Goal: Task Accomplishment & Management: Complete application form

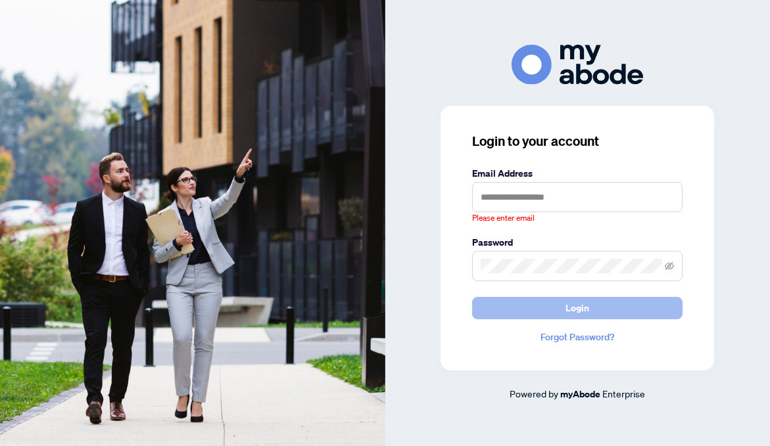
click at [590, 302] on button "Login" at bounding box center [577, 308] width 210 height 22
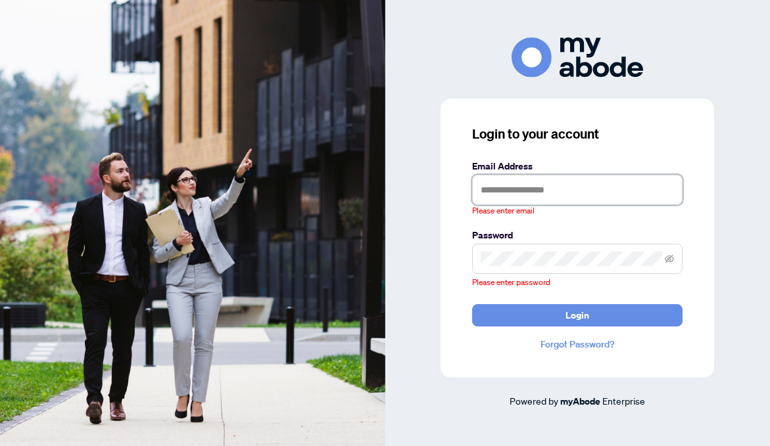
click at [537, 192] on input "text" at bounding box center [577, 190] width 210 height 30
type input "**********"
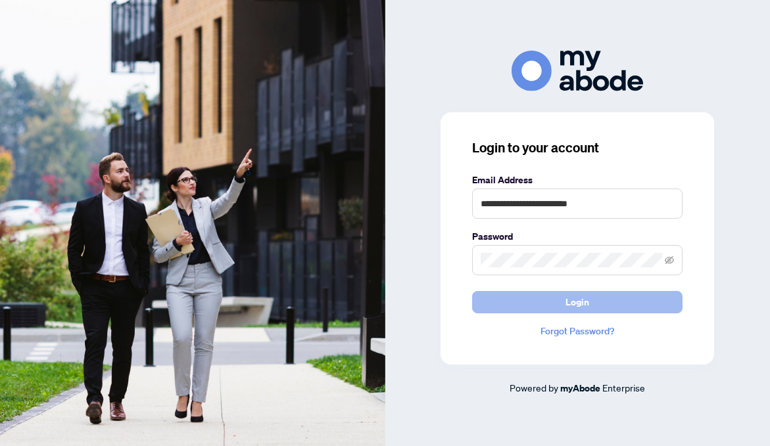
click at [580, 306] on span "Login" at bounding box center [577, 302] width 24 height 21
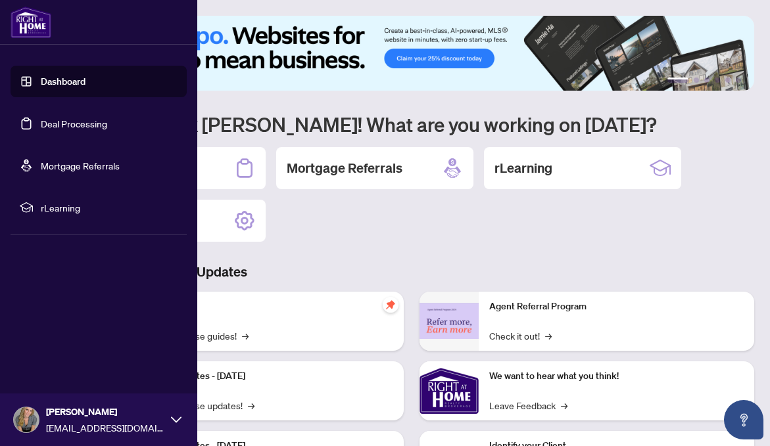
click at [63, 127] on link "Deal Processing" at bounding box center [74, 124] width 66 height 12
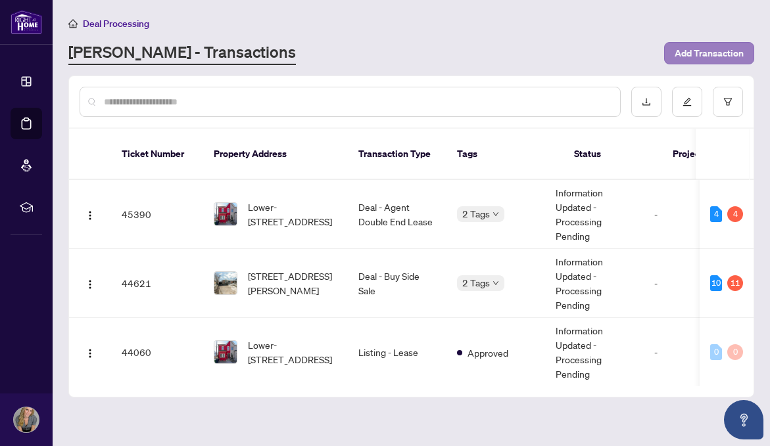
click at [689, 51] on span "Add Transaction" at bounding box center [708, 53] width 69 height 21
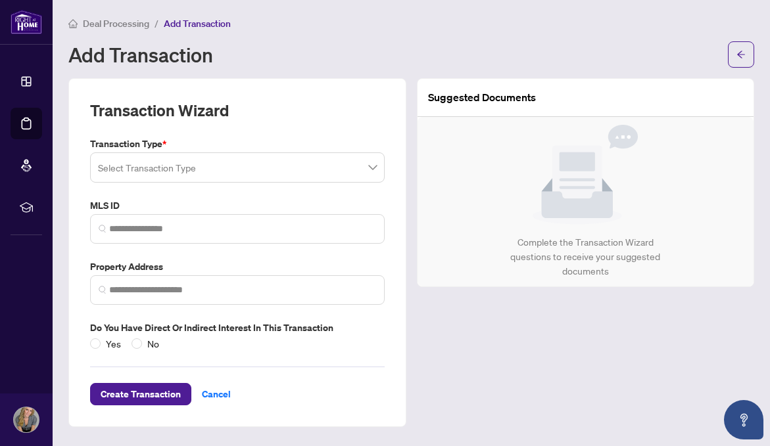
click at [182, 166] on input "search" at bounding box center [231, 169] width 267 height 29
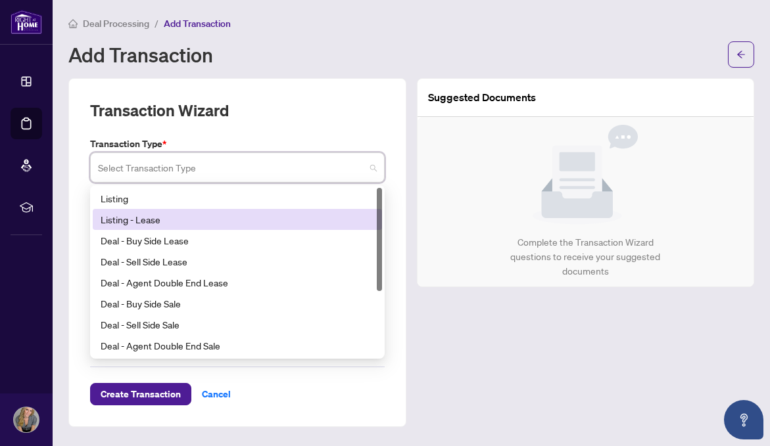
click at [145, 218] on div "Listing - Lease" at bounding box center [237, 219] width 273 height 14
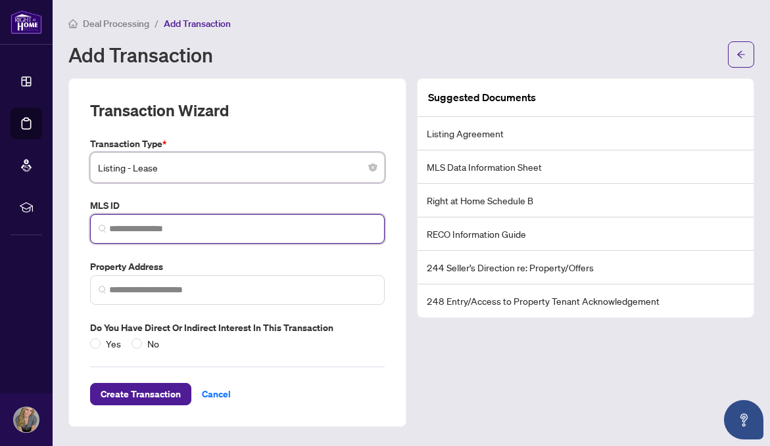
click at [119, 230] on input "search" at bounding box center [242, 229] width 267 height 14
paste input "*********"
type input "*********"
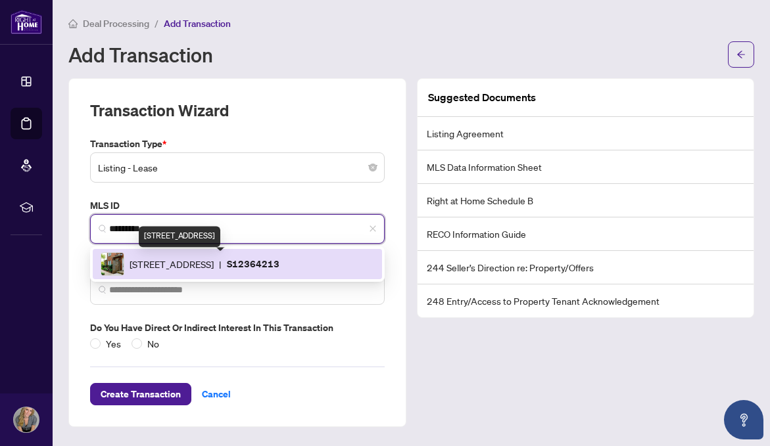
click at [162, 265] on span "[STREET_ADDRESS]" at bounding box center [171, 264] width 84 height 14
type input "**********"
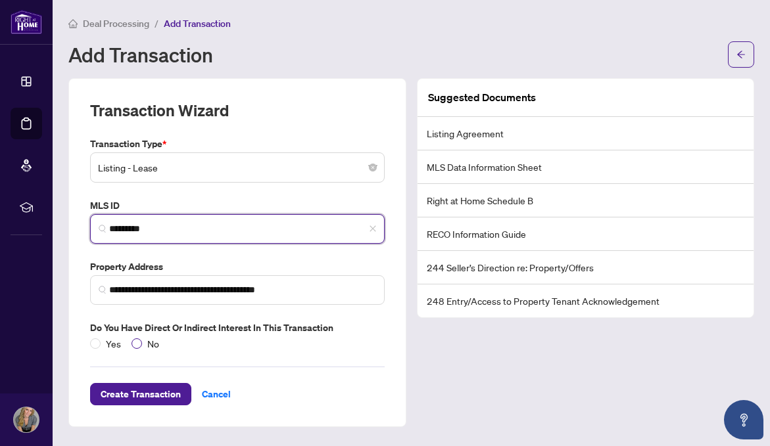
type input "*********"
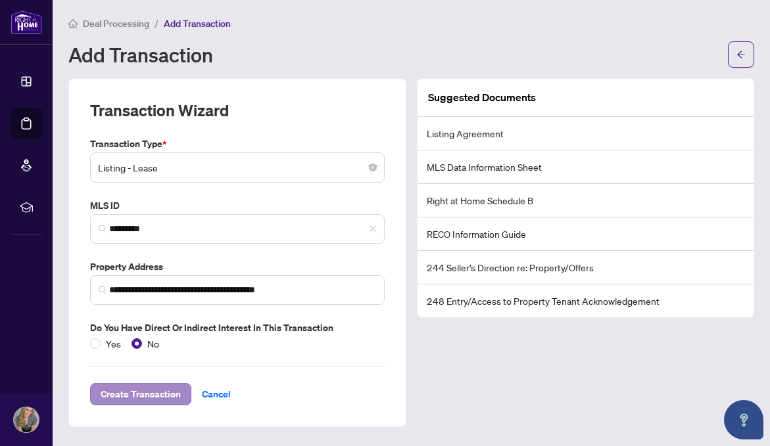
click at [140, 390] on span "Create Transaction" at bounding box center [141, 394] width 80 height 21
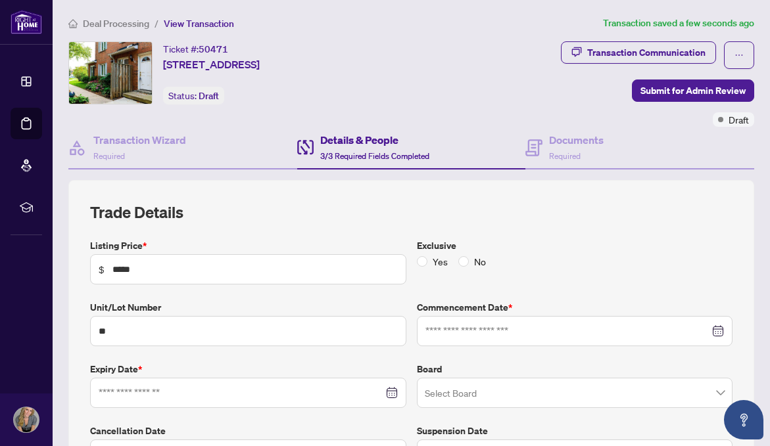
type input "**********"
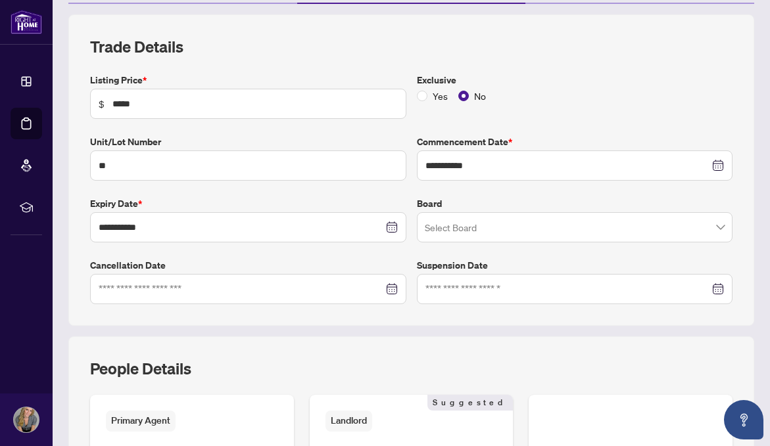
scroll to position [175, 0]
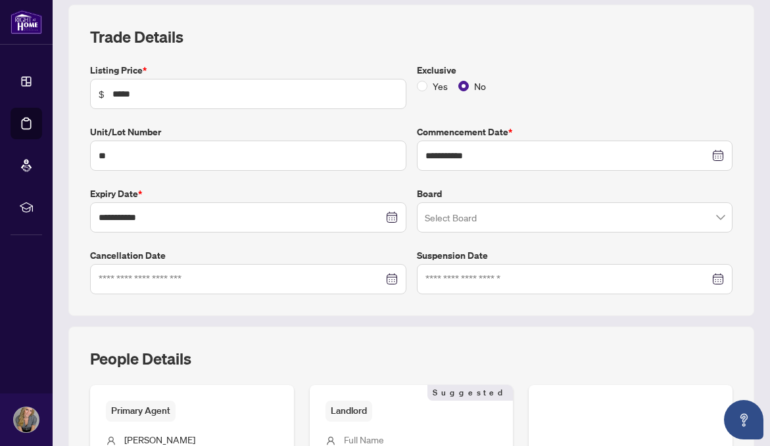
click at [471, 213] on input "search" at bounding box center [569, 219] width 289 height 29
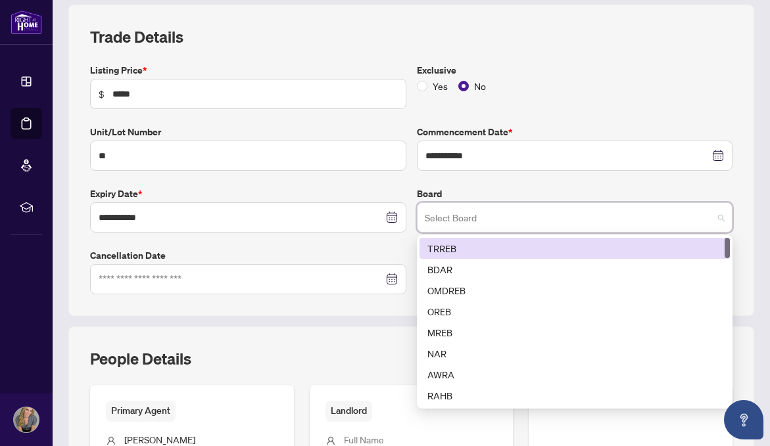
click at [452, 248] on div "TRREB" at bounding box center [574, 248] width 295 height 14
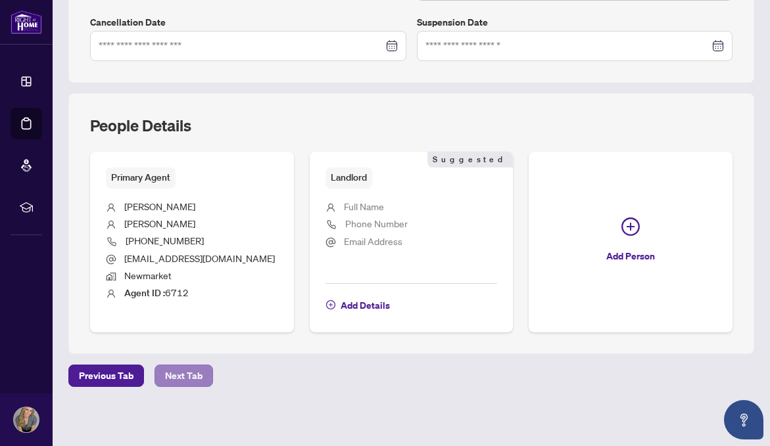
scroll to position [407, 0]
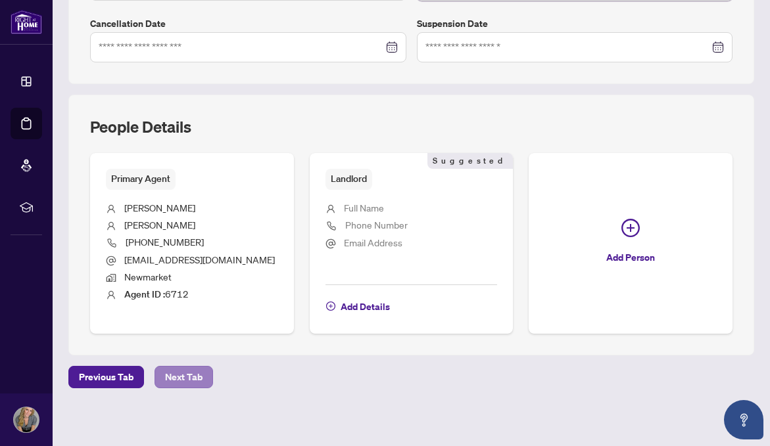
click at [175, 378] on span "Next Tab" at bounding box center [183, 377] width 37 height 21
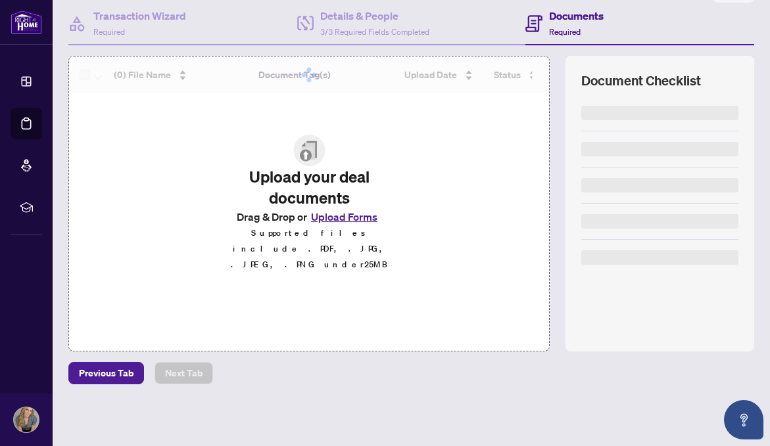
scroll to position [124, 0]
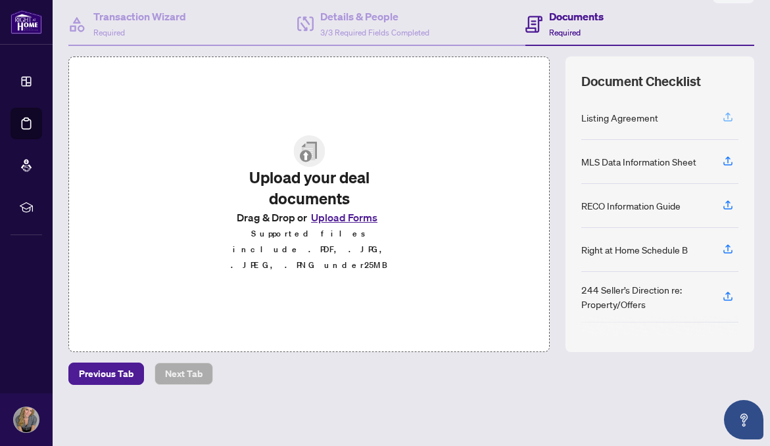
click at [729, 120] on icon "button" at bounding box center [728, 117] width 12 height 12
click at [727, 117] on icon "button" at bounding box center [728, 117] width 12 height 12
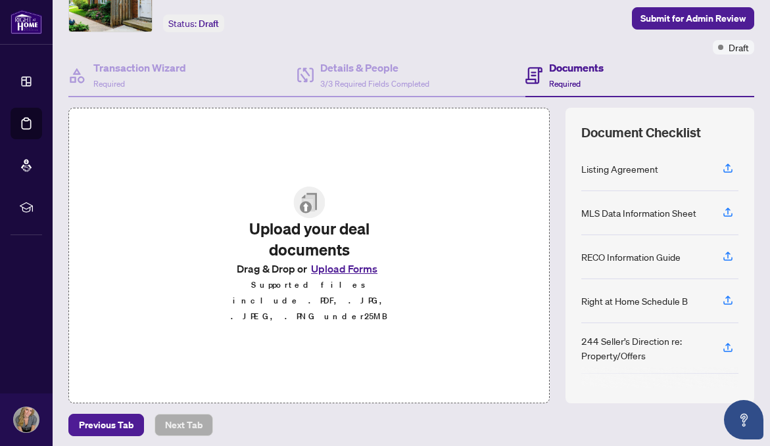
scroll to position [74, 0]
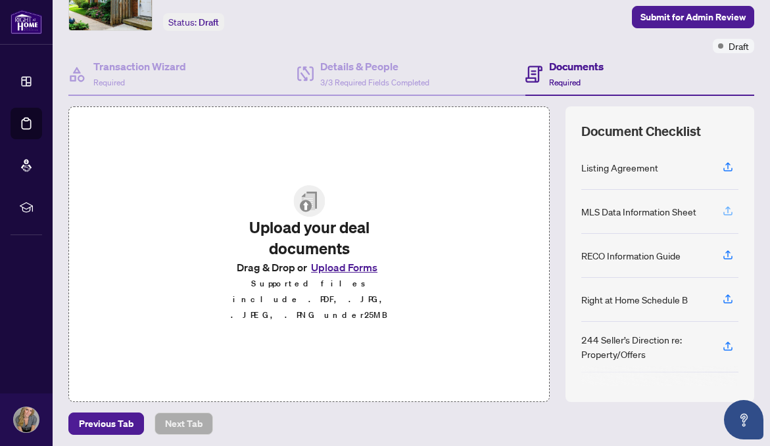
click at [727, 212] on icon "button" at bounding box center [728, 211] width 12 height 12
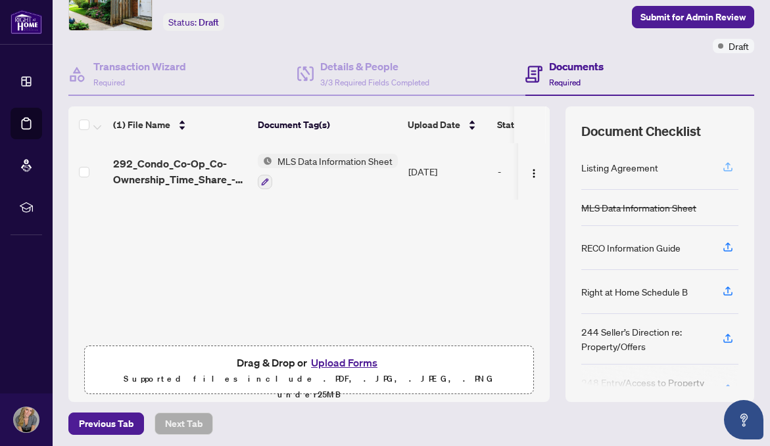
click at [728, 166] on icon "button" at bounding box center [727, 165] width 5 height 7
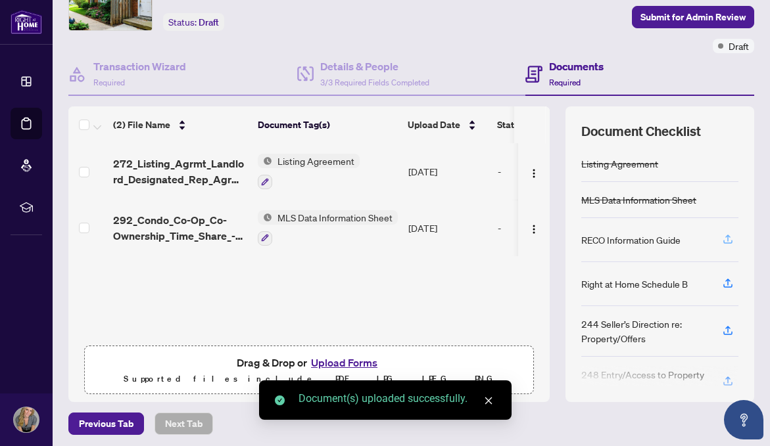
click at [728, 240] on icon "button" at bounding box center [727, 238] width 5 height 7
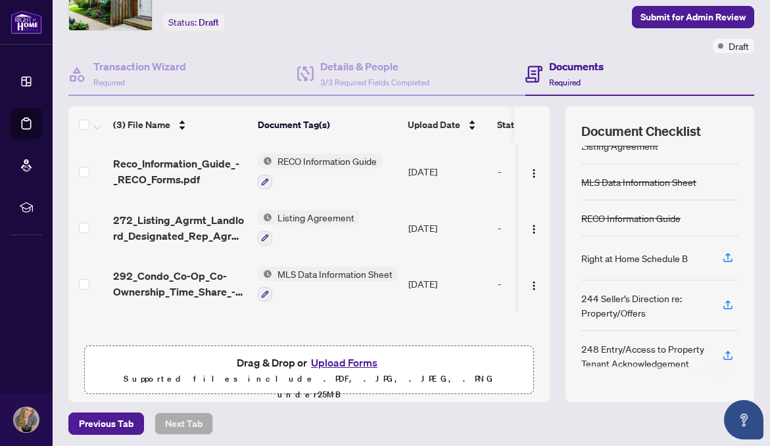
scroll to position [18, 0]
click at [728, 262] on icon "button" at bounding box center [728, 258] width 12 height 12
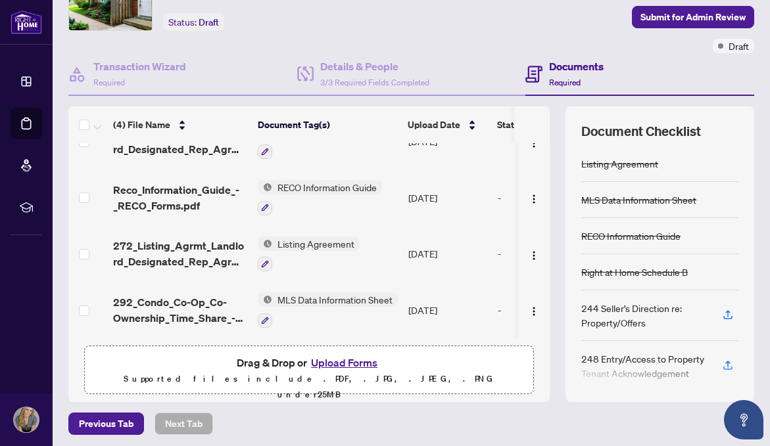
scroll to position [0, 0]
click at [660, 20] on span "Submit for Admin Review" at bounding box center [692, 17] width 105 height 21
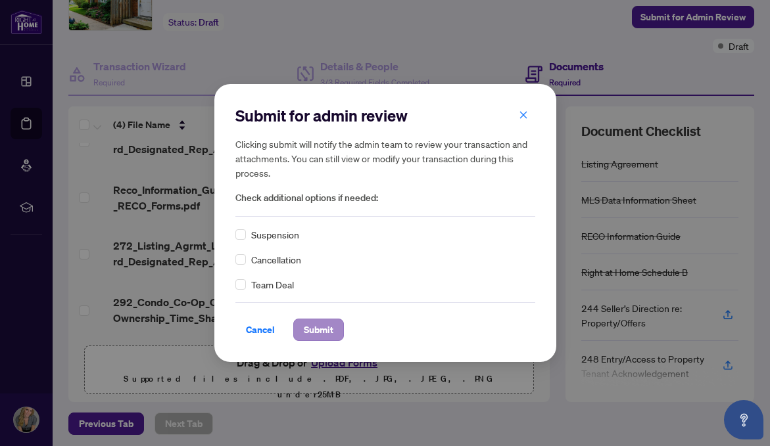
click at [322, 331] on span "Submit" at bounding box center [319, 329] width 30 height 21
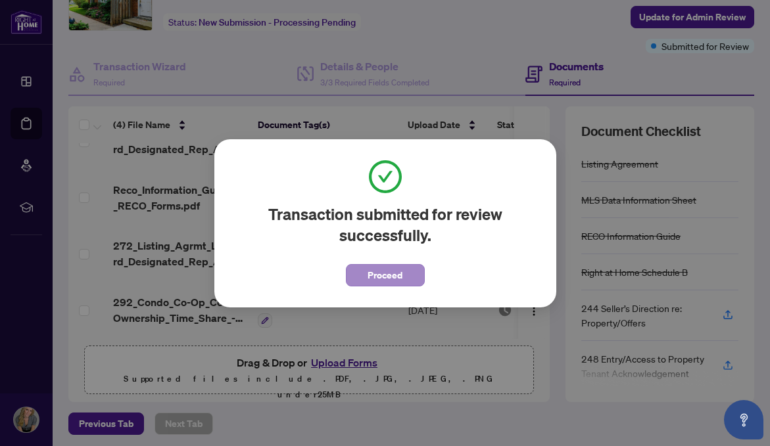
click at [384, 277] on span "Proceed" at bounding box center [384, 275] width 35 height 21
